Goal: Task Accomplishment & Management: Complete application form

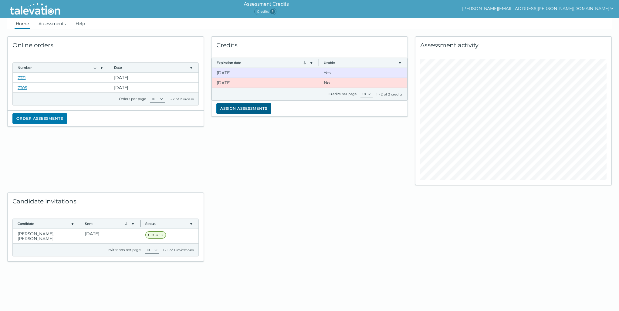
click at [248, 106] on button "Assign assessments" at bounding box center [243, 108] width 55 height 11
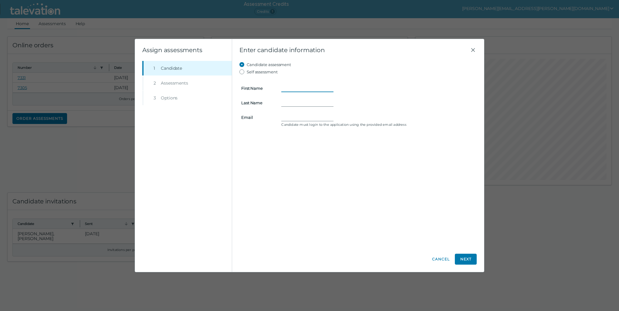
click at [295, 89] on input "First Name" at bounding box center [307, 88] width 52 height 7
type input "[PERSON_NAME]"
type input "Shi"
type input "[EMAIL_ADDRESS][DOMAIN_NAME]"
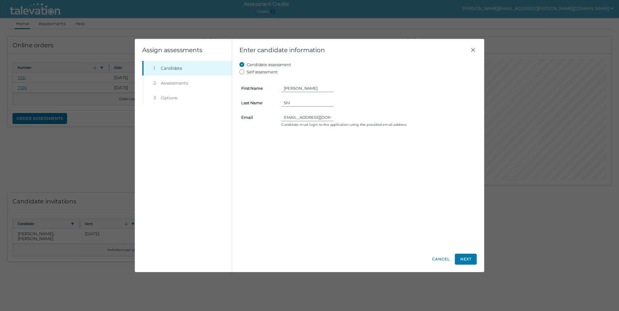
scroll to position [0, 0]
click at [469, 261] on button "Next" at bounding box center [466, 259] width 22 height 11
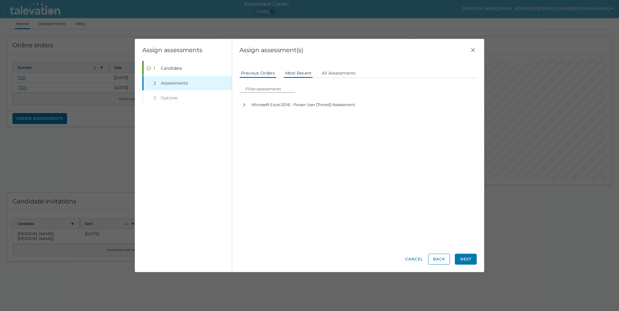
click at [294, 73] on button "Most Recent" at bounding box center [298, 72] width 29 height 11
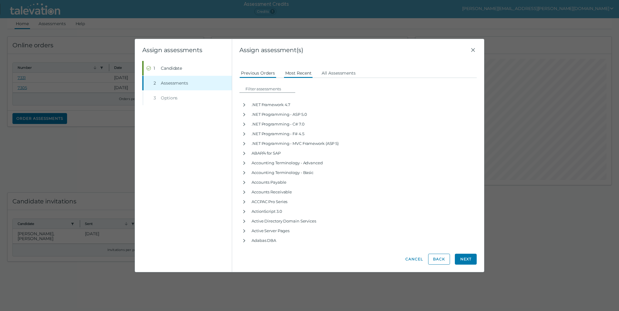
click at [266, 73] on button "Previous Orders" at bounding box center [257, 72] width 37 height 11
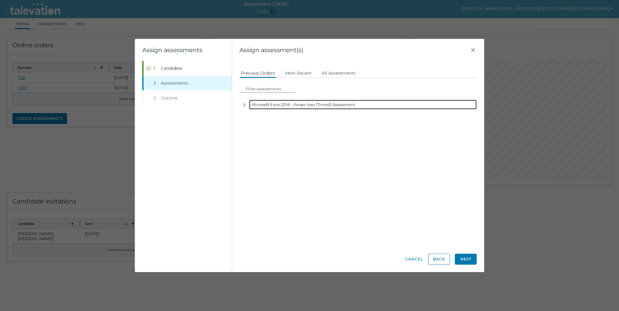
click at [275, 105] on div "Microsoft Excel 2016 - Power User [Timed] Assessment" at bounding box center [363, 105] width 228 height 10
click at [242, 106] on icon "button" at bounding box center [244, 105] width 5 height 5
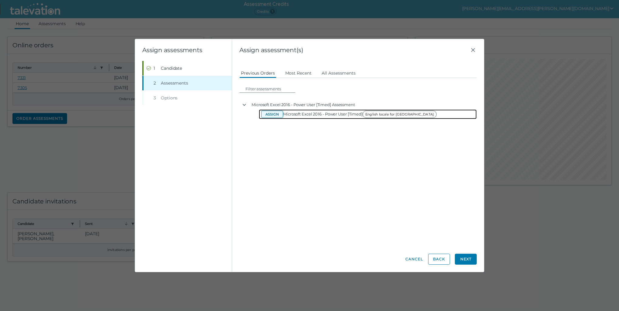
click at [273, 114] on button "Assign" at bounding box center [272, 114] width 22 height 7
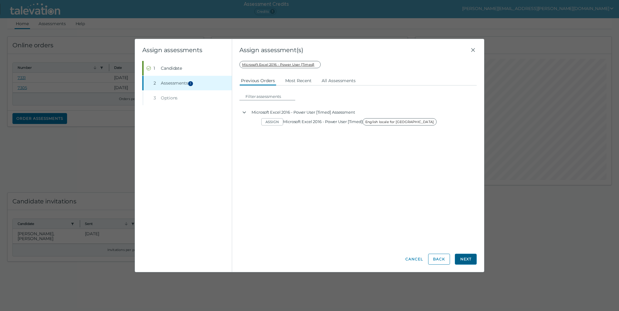
click at [470, 259] on button "Next" at bounding box center [466, 259] width 22 height 11
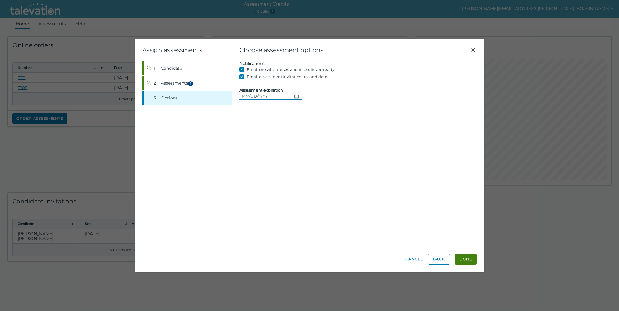
click at [295, 97] on icon "Choose date" at bounding box center [296, 96] width 5 height 5
click at [307, 182] on button "29" at bounding box center [304, 182] width 11 height 11
type input "[DATE]"
click at [470, 259] on button "Done" at bounding box center [466, 259] width 22 height 11
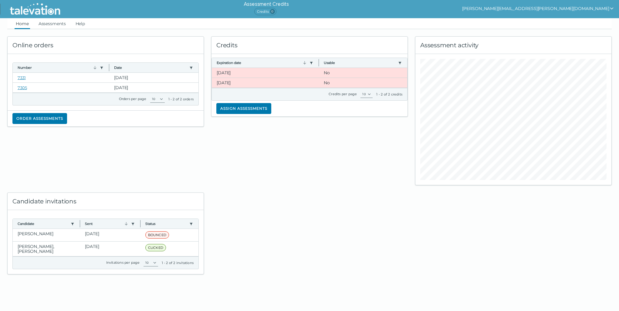
click at [543, 229] on div "Online orders Number Use left or right key to resize the column Date Use left o…" at bounding box center [310, 151] width 612 height 245
click at [228, 73] on clr-dg-cell "[DATE]" at bounding box center [265, 73] width 107 height 10
click at [237, 110] on button "Assign assessments" at bounding box center [243, 108] width 55 height 11
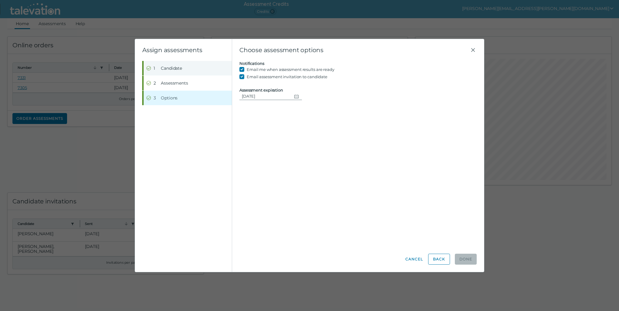
click at [173, 71] on span "Candidate" at bounding box center [171, 68] width 21 height 6
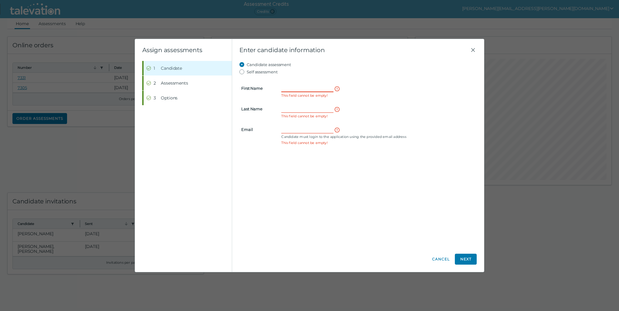
click at [297, 87] on input "First Name" at bounding box center [307, 88] width 52 height 7
type input "[PERSON_NAME]"
type input "Shi"
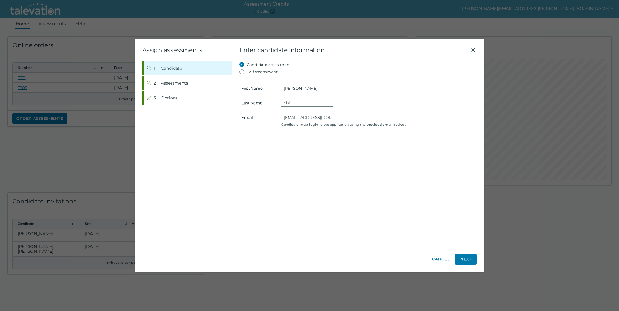
click at [288, 116] on input "[EMAIL_ADDRESS][DOMAIN_NAME]" at bounding box center [307, 117] width 52 height 7
type input "[EMAIL_ADDRESS][DOMAIN_NAME]"
click at [181, 86] on span "Assessments" at bounding box center [174, 83] width 27 height 6
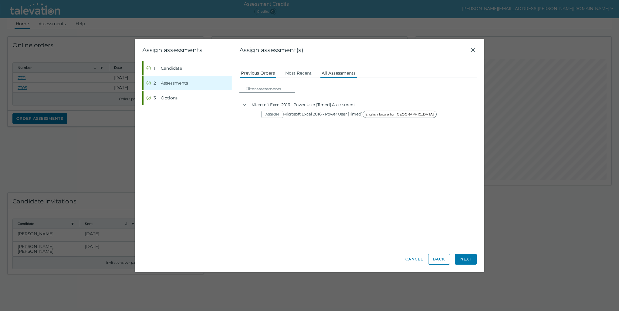
click at [325, 73] on button "All Assessments" at bounding box center [338, 72] width 37 height 11
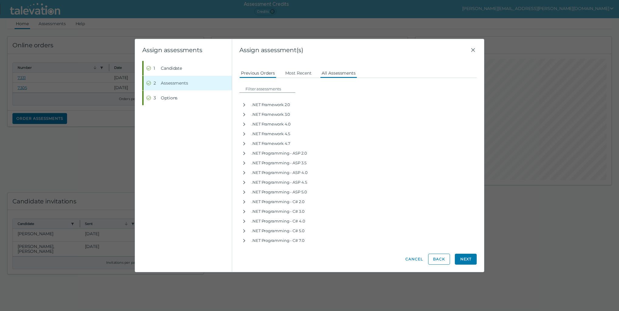
click at [255, 70] on button "Previous Orders" at bounding box center [257, 72] width 37 height 11
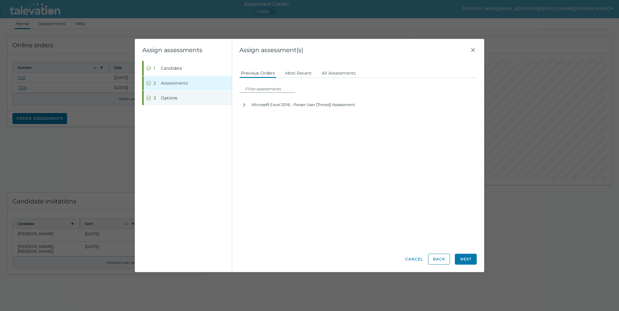
click at [164, 98] on span "Options" at bounding box center [169, 98] width 17 height 6
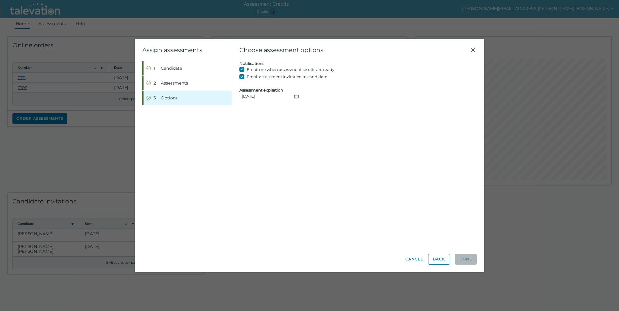
click at [413, 258] on button "Cancel" at bounding box center [414, 259] width 18 height 11
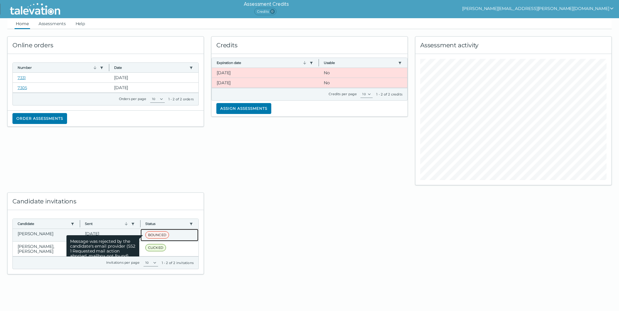
click at [150, 232] on span "BOUNCED" at bounding box center [157, 234] width 24 height 7
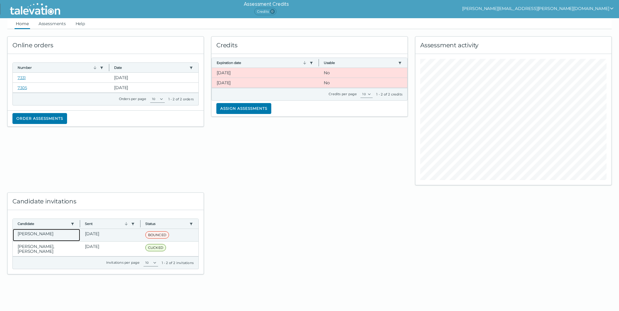
click at [46, 235] on clr-dg-cell "[PERSON_NAME]" at bounding box center [46, 235] width 67 height 12
click at [100, 234] on clr-dg-cell "[DATE]" at bounding box center [110, 235] width 60 height 12
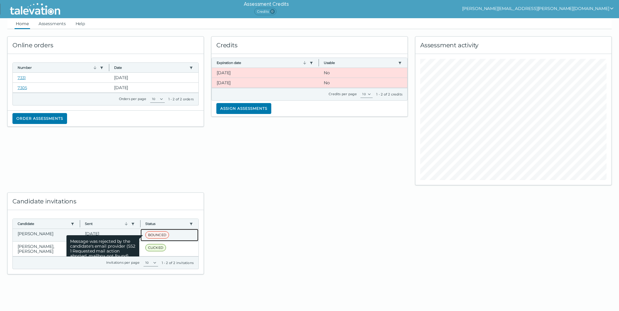
click at [145, 233] on span "BOUNCED" at bounding box center [157, 234] width 24 height 7
drag, startPoint x: 143, startPoint y: 233, endPoint x: 126, endPoint y: 231, distance: 17.1
click at [126, 235] on span "Message was rejected by the candidate's email provider (552 1 Requested mail ac…" at bounding box center [102, 248] width 73 height 27
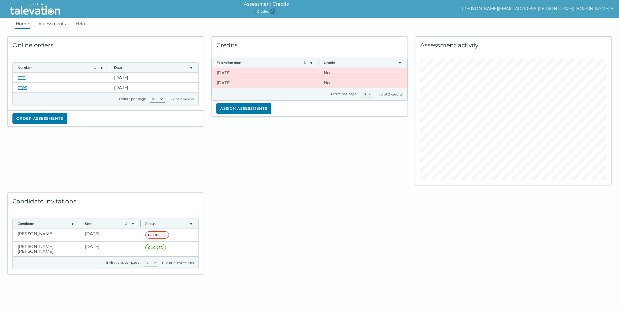
click at [244, 222] on div at bounding box center [309, 229] width 204 height 89
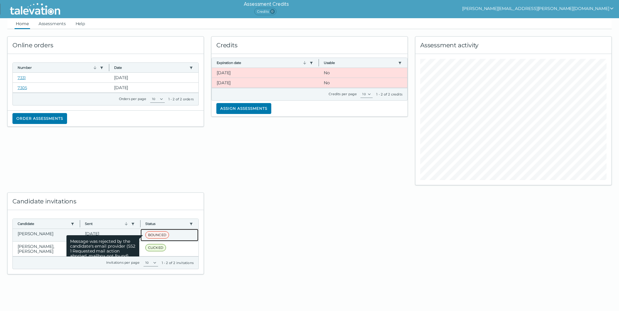
click at [151, 233] on span "BOUNCED" at bounding box center [157, 234] width 24 height 7
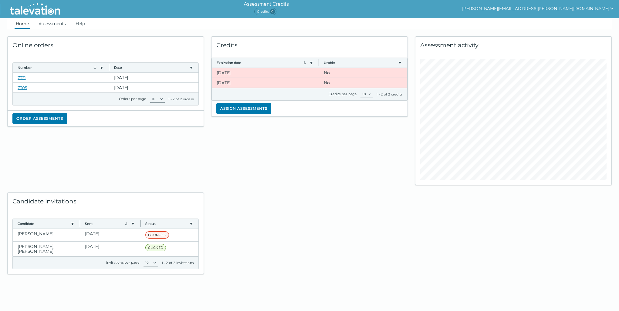
drag, startPoint x: 151, startPoint y: 233, endPoint x: 219, endPoint y: 256, distance: 72.1
click at [219, 256] on div at bounding box center [309, 229] width 204 height 89
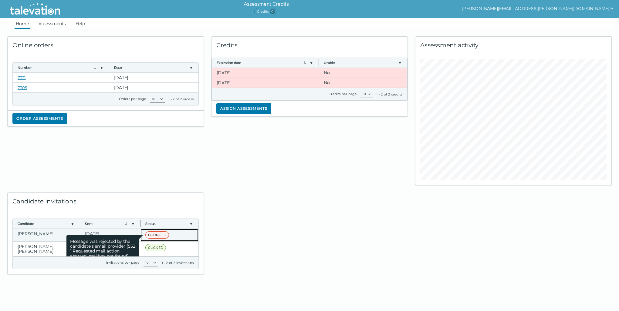
click at [153, 235] on span "BOUNCED" at bounding box center [157, 234] width 24 height 7
click at [160, 233] on span "BOUNCED" at bounding box center [157, 234] width 24 height 7
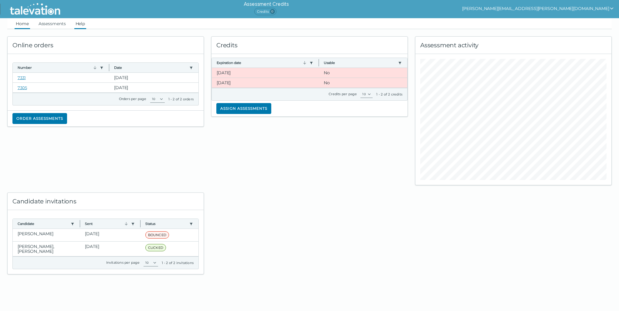
click at [77, 25] on link "Help" at bounding box center [80, 23] width 12 height 11
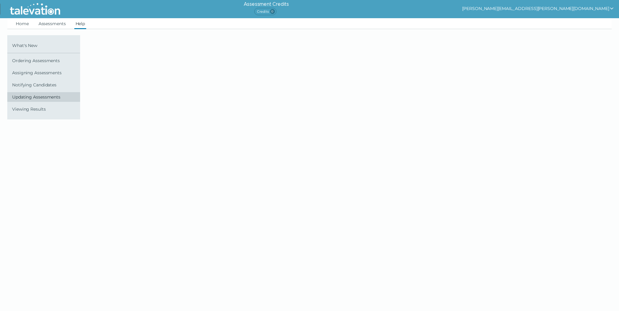
click at [42, 97] on span "Updating Assessments" at bounding box center [45, 97] width 66 height 5
click at [44, 72] on span "Assigning Assessments" at bounding box center [45, 72] width 66 height 5
click at [57, 24] on link "Assessments" at bounding box center [52, 23] width 30 height 11
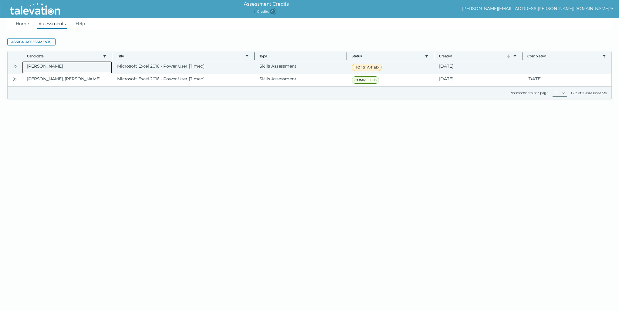
click at [28, 65] on clr-dg-cell "[PERSON_NAME]" at bounding box center [67, 67] width 90 height 12
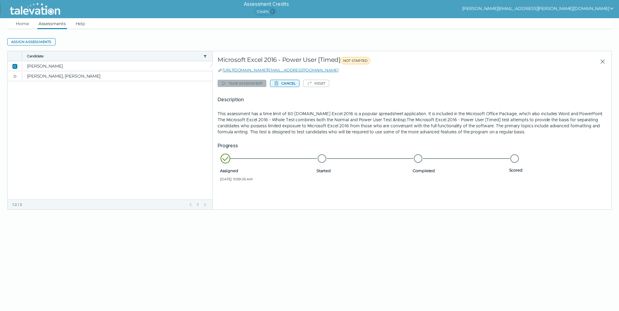
click at [287, 84] on button "Cancel" at bounding box center [284, 83] width 29 height 7
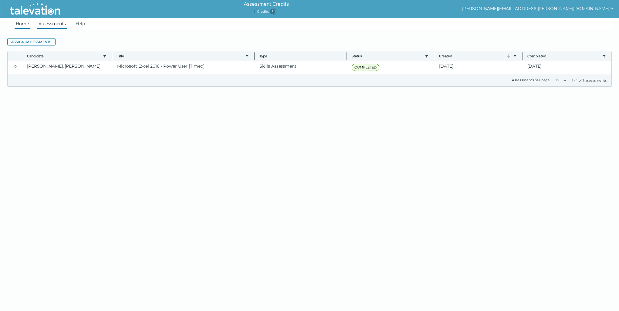
click at [25, 25] on link "Home" at bounding box center [22, 23] width 15 height 11
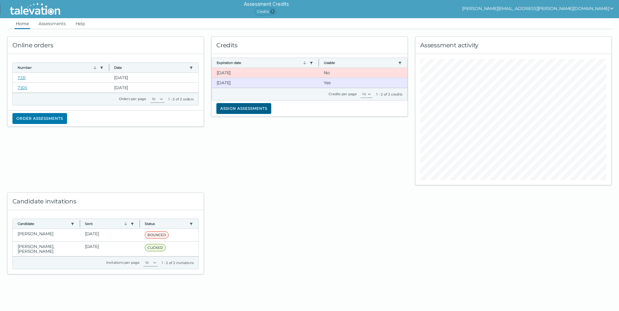
click at [241, 109] on button "Assign assessments" at bounding box center [243, 108] width 55 height 11
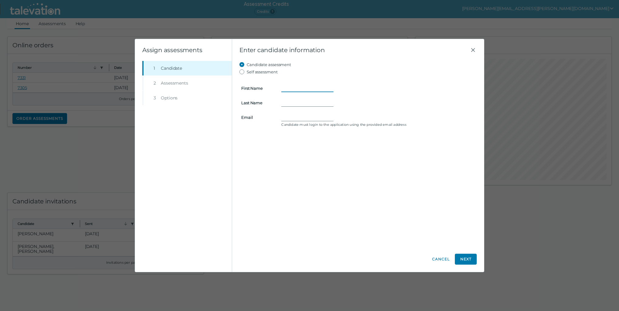
click at [287, 92] on input "First Name" at bounding box center [307, 88] width 52 height 7
type input "[PERSON_NAME]"
type input "Shi"
type input "[EMAIL_ADDRESS][DOMAIN_NAME]"
click at [465, 263] on button "Next" at bounding box center [466, 259] width 22 height 11
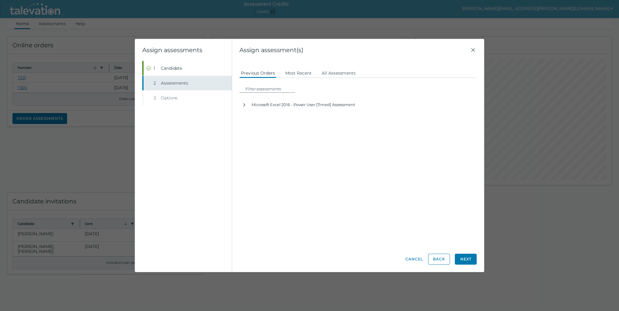
click at [171, 86] on span "Assessments" at bounding box center [174, 83] width 27 height 6
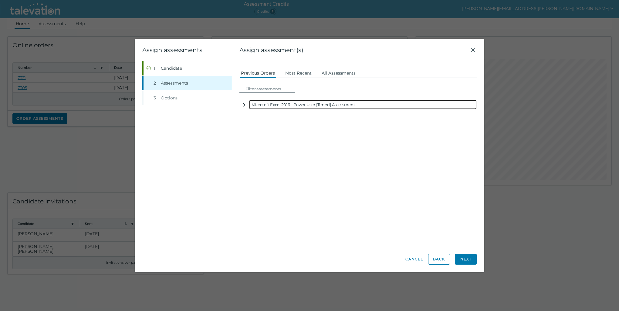
click at [248, 105] on button "button" at bounding box center [244, 105] width 10 height 10
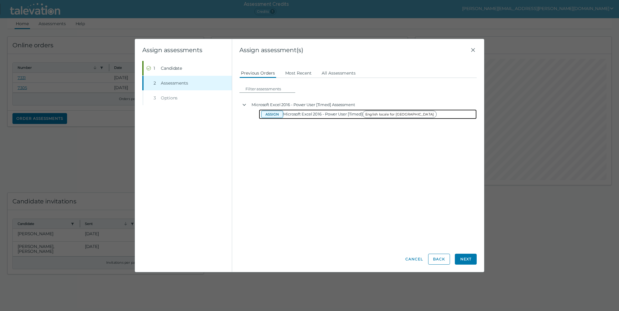
click at [278, 115] on button "Assign" at bounding box center [272, 114] width 22 height 7
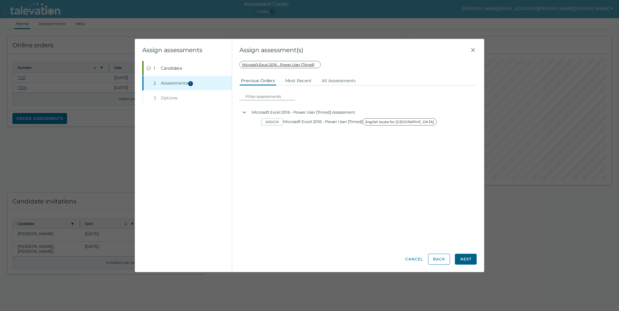
click at [462, 258] on button "Next" at bounding box center [466, 259] width 22 height 11
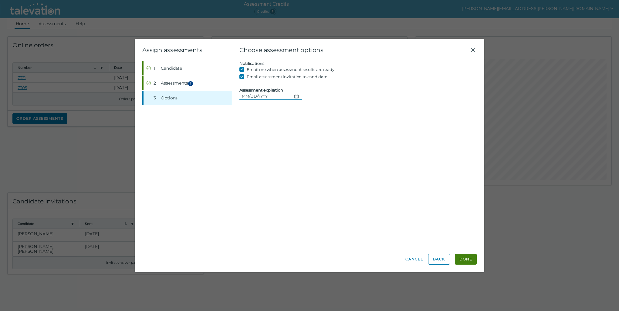
click at [295, 96] on icon "Choose date" at bounding box center [296, 96] width 5 height 5
click at [306, 181] on button "29" at bounding box center [304, 182] width 11 height 11
type input "[DATE]"
click at [465, 258] on button "Done" at bounding box center [466, 259] width 22 height 11
